Goal: Communication & Community: Connect with others

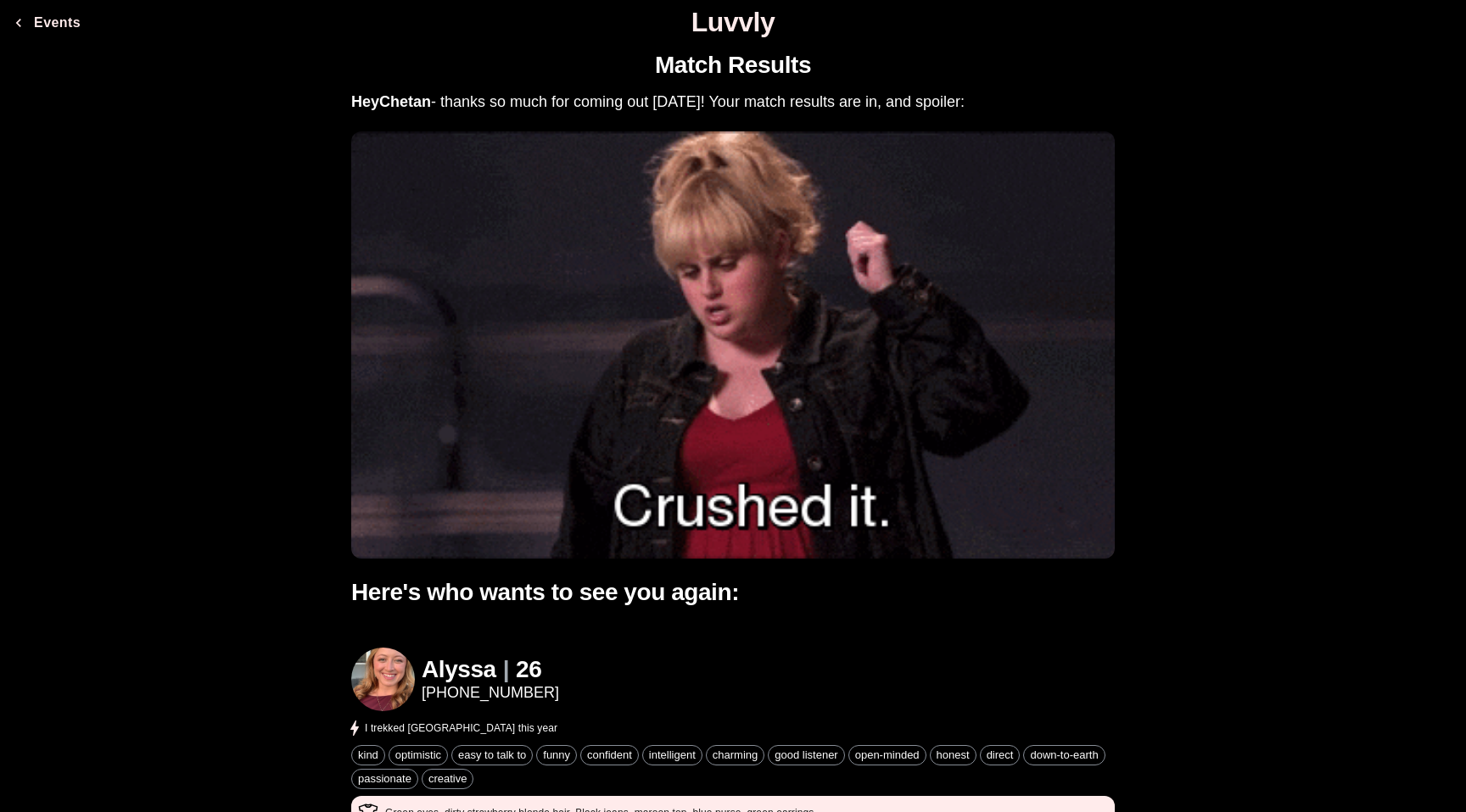
scroll to position [301, 0]
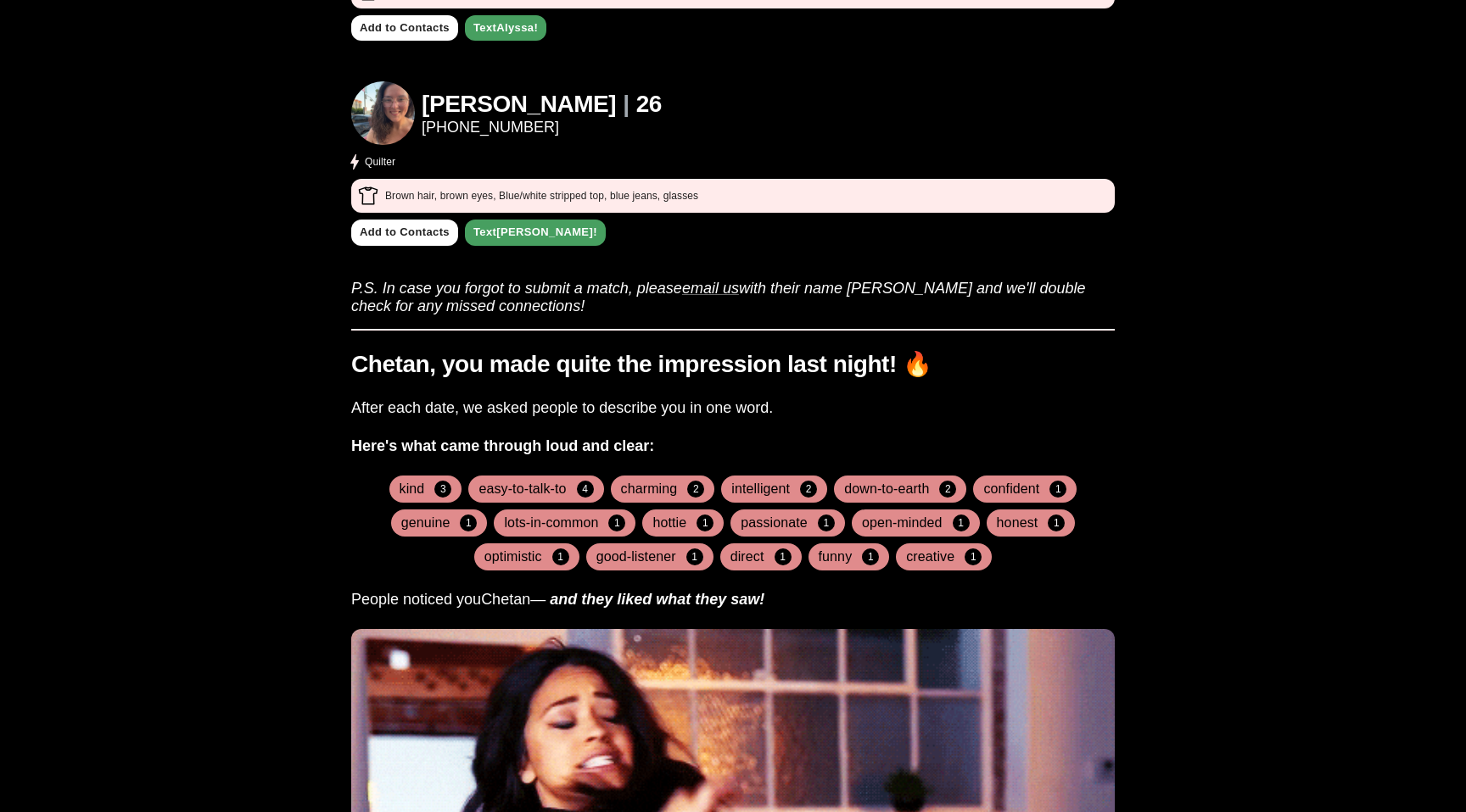
scroll to position [829, 0]
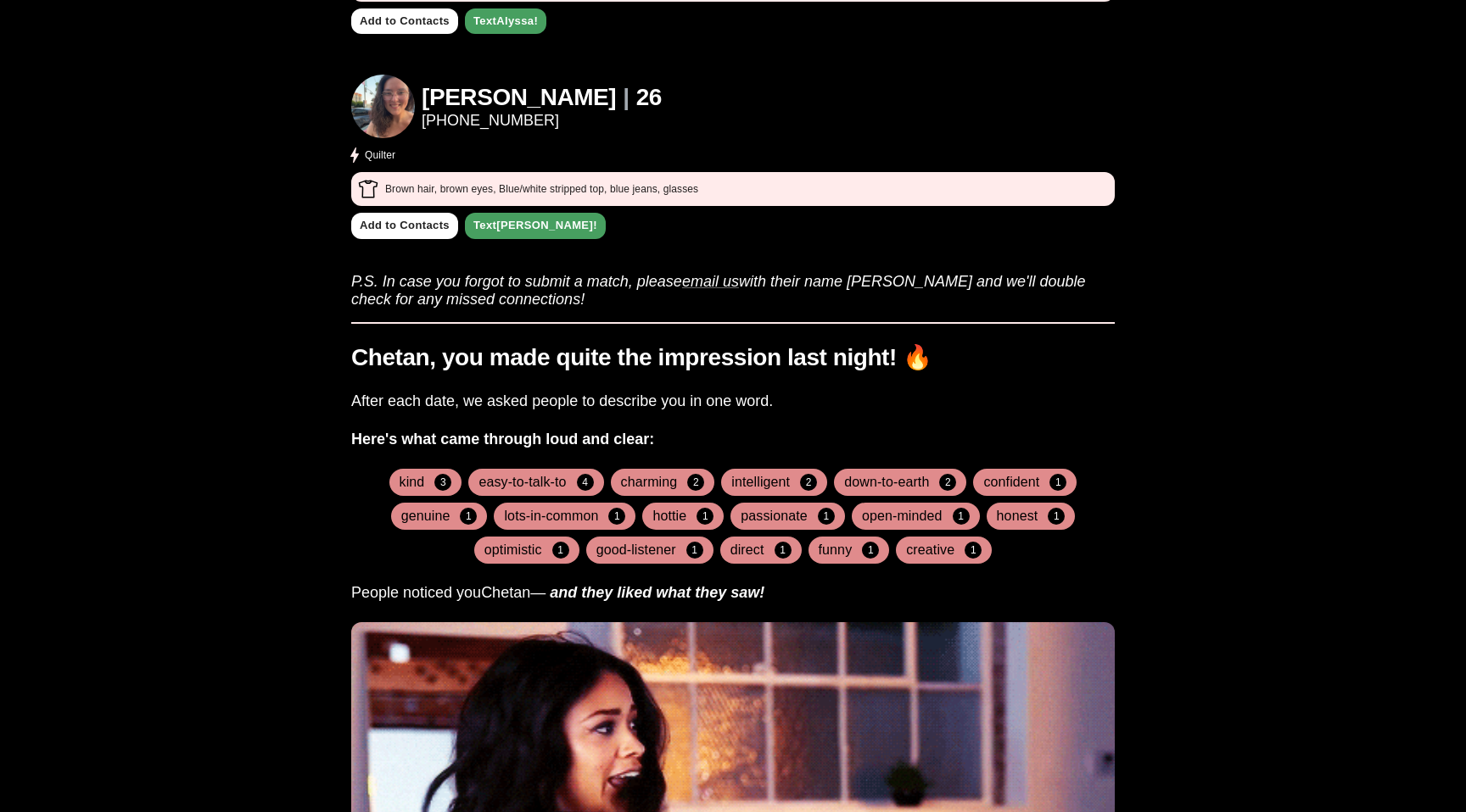
click at [400, 482] on h4 "kind" at bounding box center [412, 482] width 26 height 17
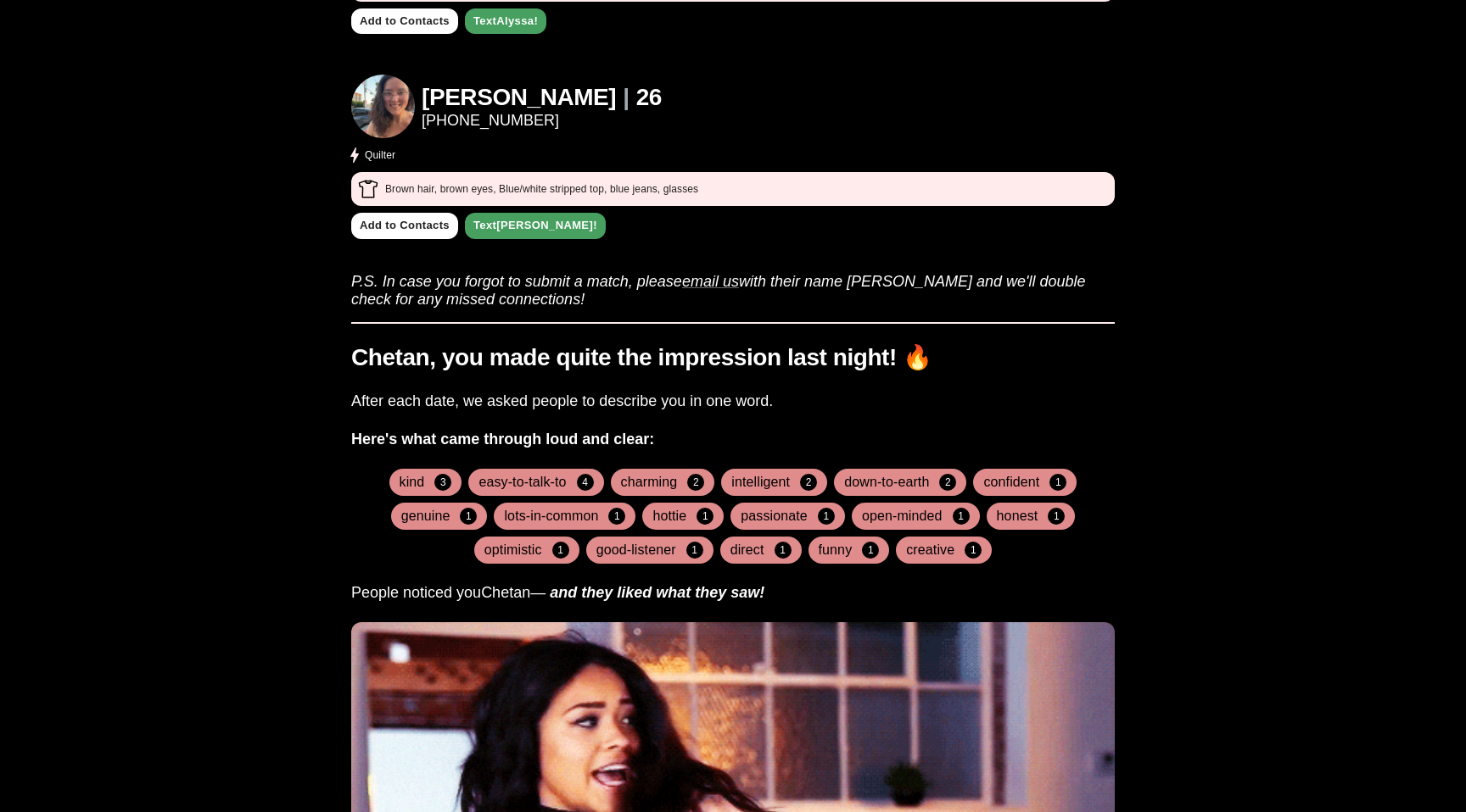
click at [407, 482] on h4 "kind" at bounding box center [412, 482] width 26 height 17
